Goal: Task Accomplishment & Management: Use online tool/utility

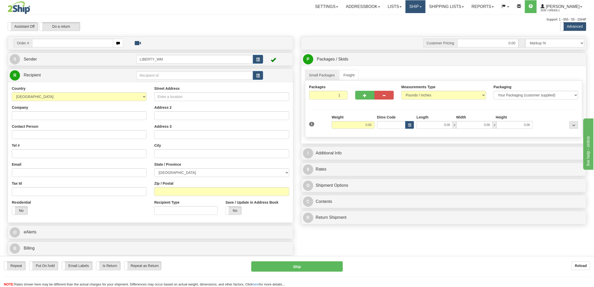
click at [422, 6] on span at bounding box center [421, 6] width 2 height 1
click at [418, 27] on link "OnHold / Order Queue" at bounding box center [402, 24] width 46 height 7
click at [97, 21] on div "Support: 1 - 855 - 55 - 2SHIP" at bounding box center [297, 19] width 579 height 4
click at [115, 21] on div "Support: 1 - 855 - 55 - 2SHIP" at bounding box center [297, 19] width 579 height 4
click at [422, 8] on link "Ship" at bounding box center [416, 6] width 20 height 13
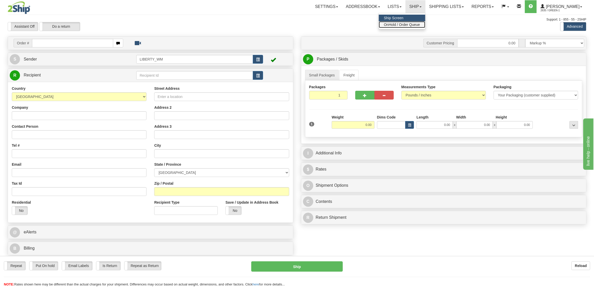
click at [405, 26] on span "OnHold / Order Queue" at bounding box center [402, 25] width 36 height 4
click at [418, 8] on link "Ship" at bounding box center [416, 6] width 20 height 13
click at [412, 25] on span "OnHold / Order Queue" at bounding box center [402, 25] width 36 height 4
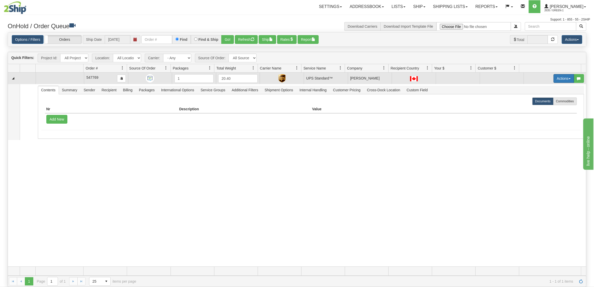
click at [561, 79] on button "Actions" at bounding box center [564, 78] width 20 height 9
click at [536, 107] on span "Ship" at bounding box center [540, 108] width 11 height 4
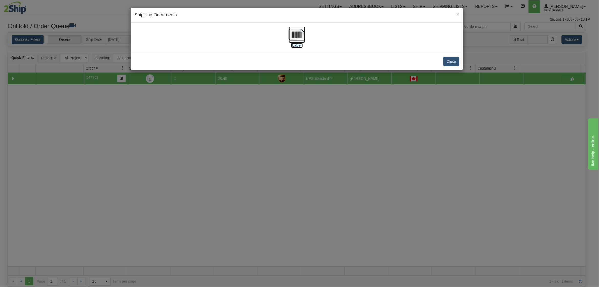
click at [296, 35] on img at bounding box center [297, 34] width 16 height 16
click at [447, 61] on button "Close" at bounding box center [452, 61] width 16 height 9
